Goal: Task Accomplishment & Management: Manage account settings

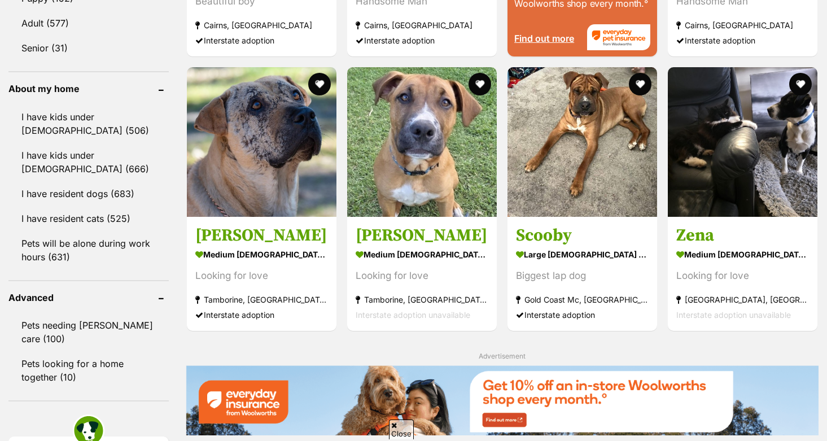
scroll to position [1244, 0]
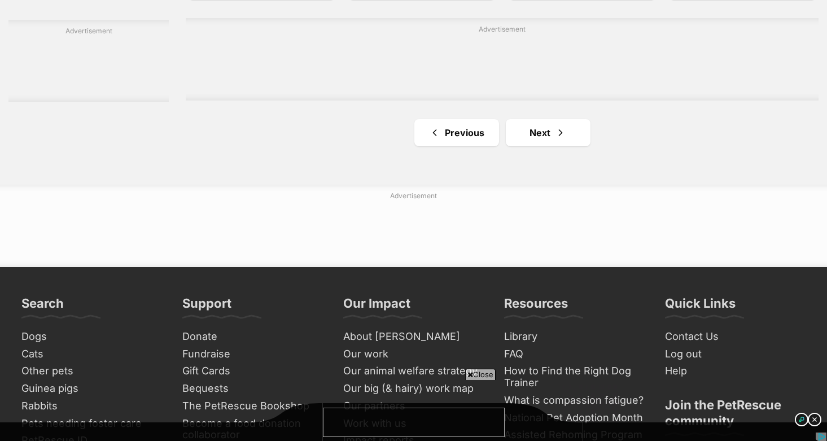
scroll to position [1855, 0]
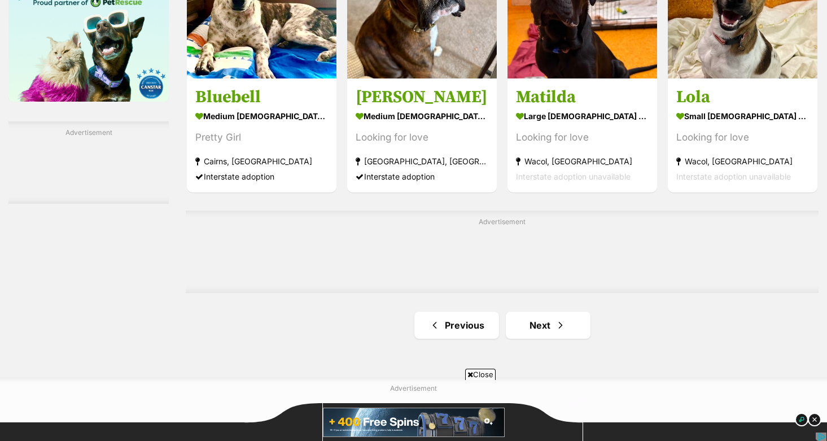
click at [425, 280] on div "Advertisement" at bounding box center [502, 252] width 633 height 82
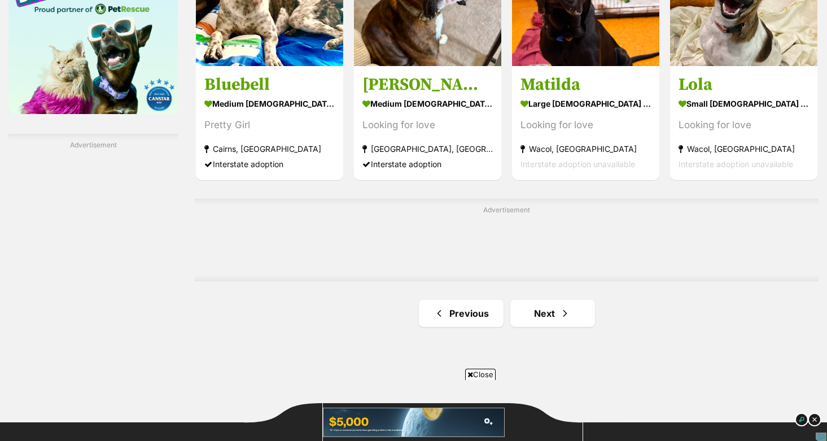
scroll to position [0, 0]
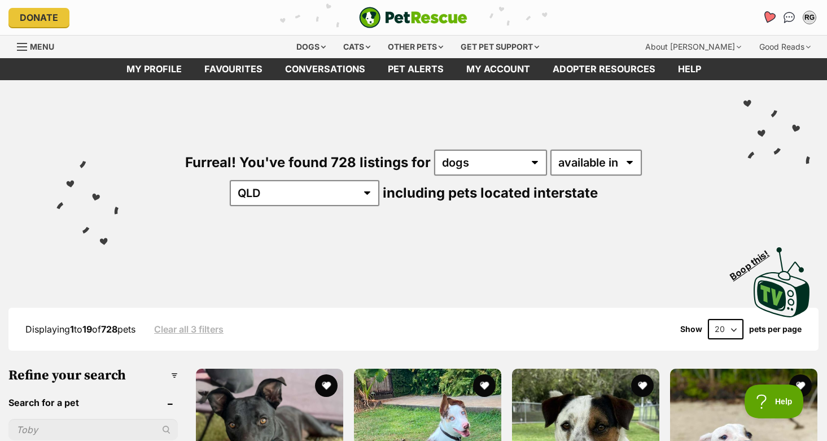
click at [765, 18] on icon "Favourites" at bounding box center [769, 17] width 14 height 13
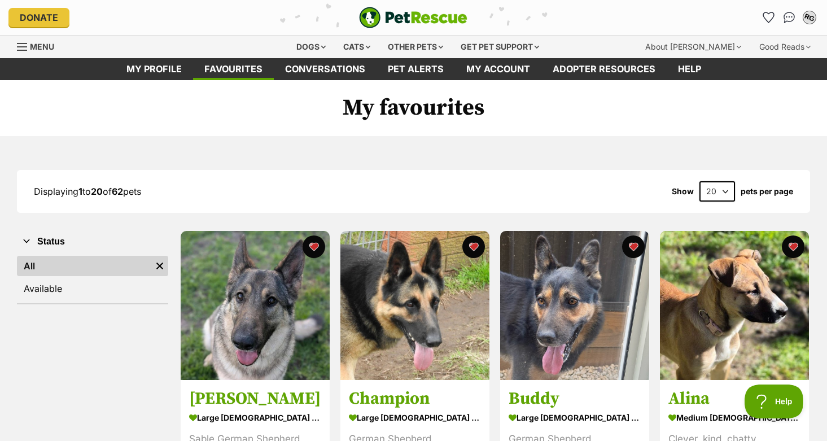
click at [804, 23] on button "RG" at bounding box center [809, 17] width 23 height 23
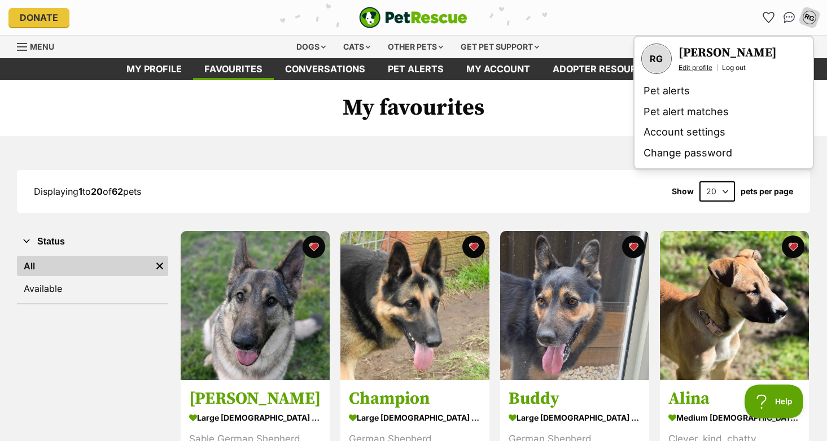
click at [697, 68] on link "Edit profile" at bounding box center [695, 67] width 34 height 9
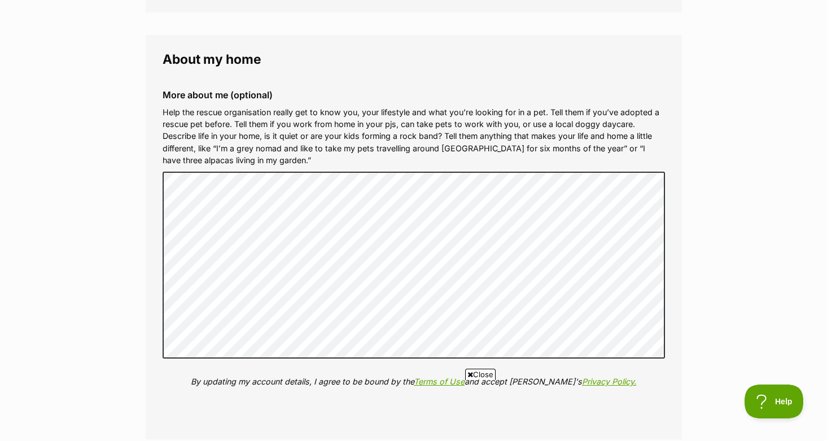
scroll to position [1365, 0]
